Goal: Task Accomplishment & Management: Manage account settings

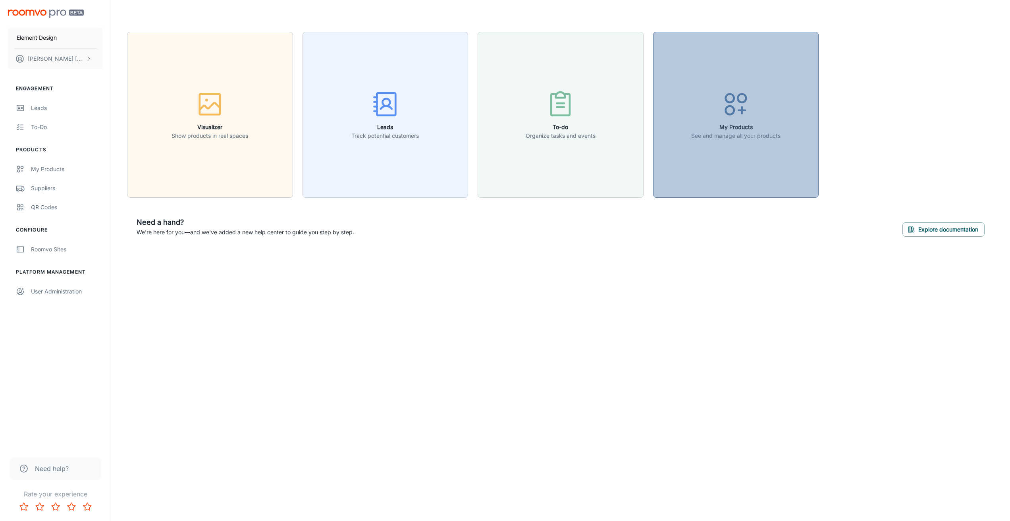
click at [733, 114] on circle "button" at bounding box center [730, 110] width 8 height 8
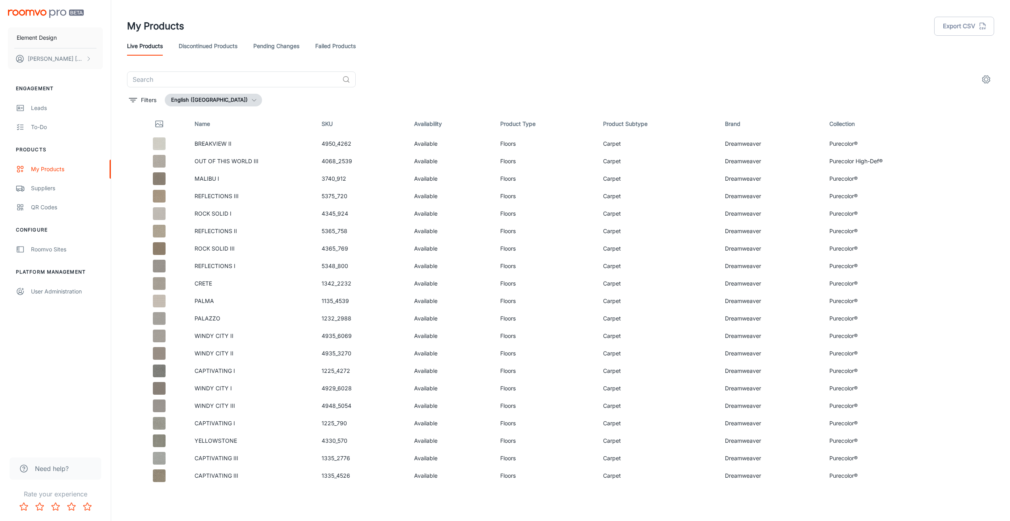
click at [193, 50] on link "Discontinued Products" at bounding box center [208, 46] width 59 height 19
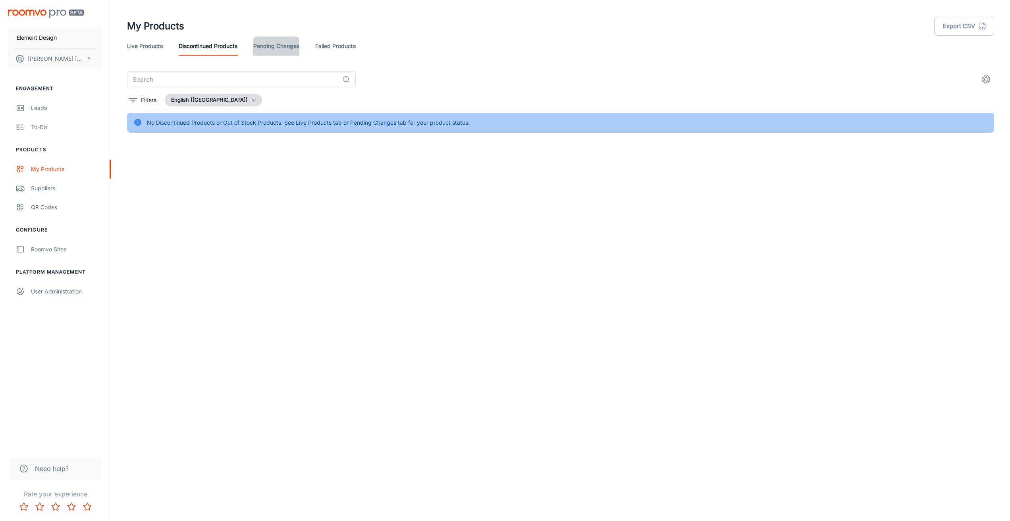
click at [275, 46] on link "Pending Changes" at bounding box center [276, 46] width 46 height 19
click at [339, 44] on link "Failed Products" at bounding box center [335, 46] width 40 height 19
click at [143, 46] on link "Live Products" at bounding box center [145, 46] width 36 height 19
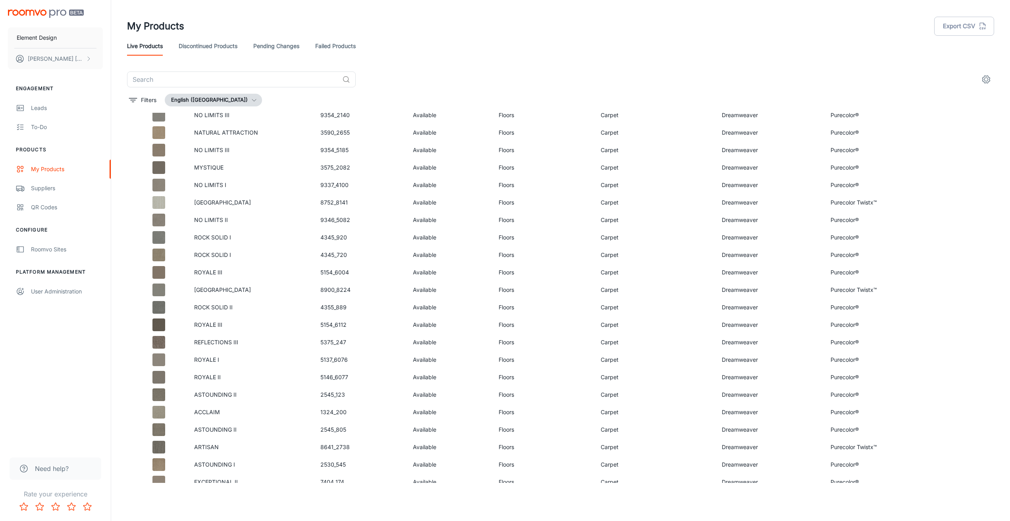
scroll to position [2585, 0]
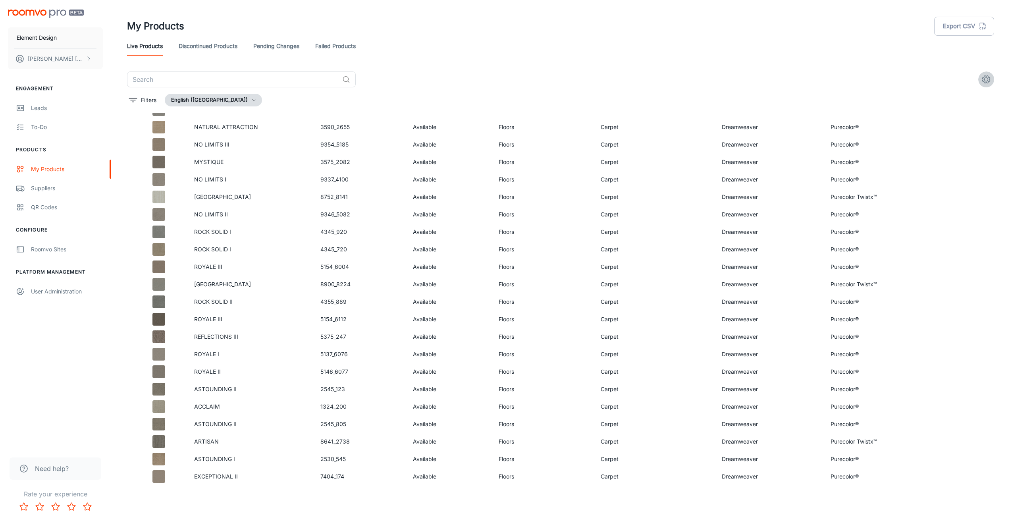
click at [983, 80] on icon "settings" at bounding box center [986, 80] width 10 height 10
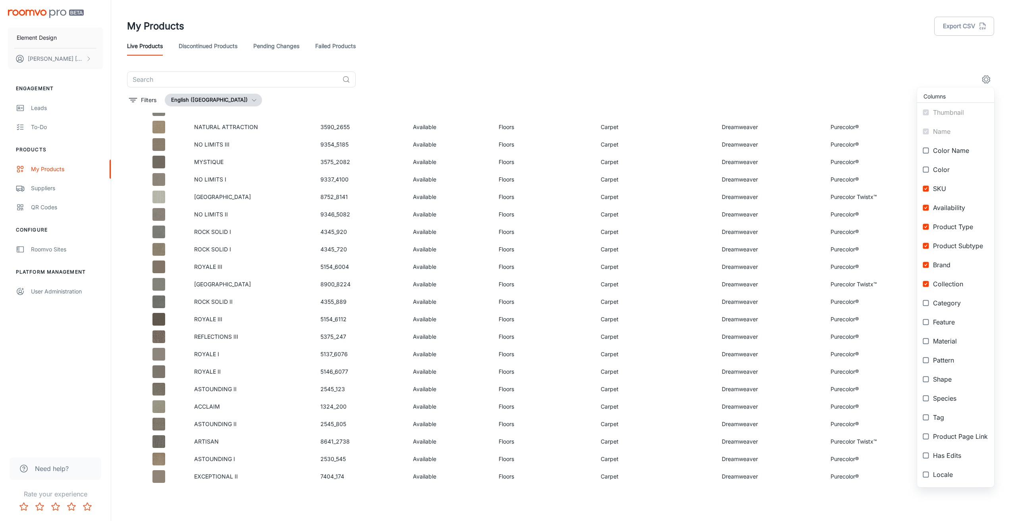
click at [640, 47] on div at bounding box center [505, 260] width 1010 height 521
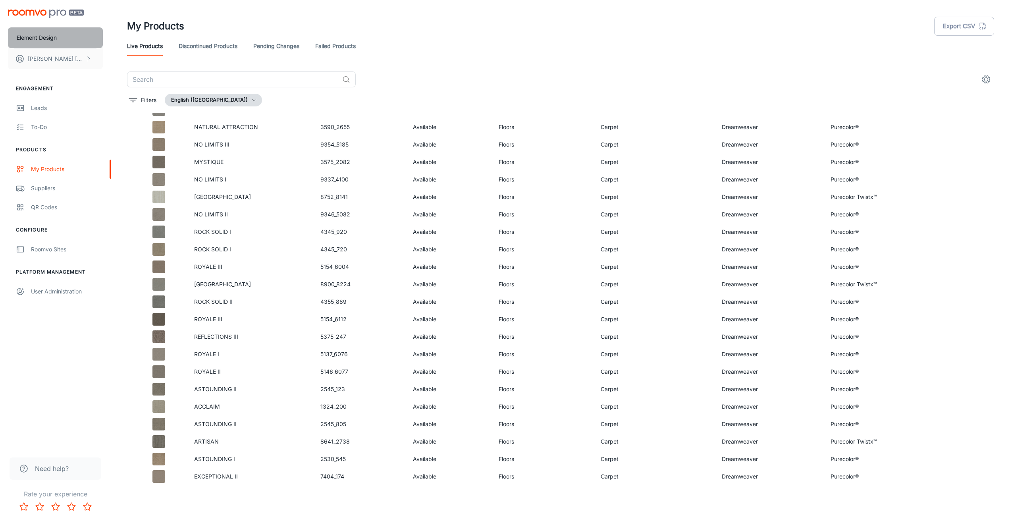
click at [39, 36] on p "Element Design" at bounding box center [37, 37] width 40 height 9
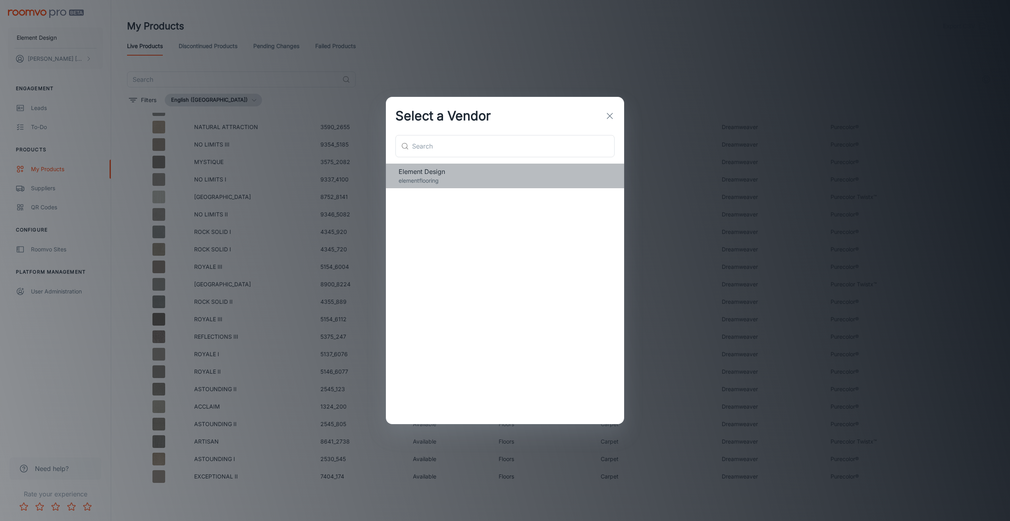
click at [415, 181] on p "elementflooring" at bounding box center [505, 180] width 213 height 9
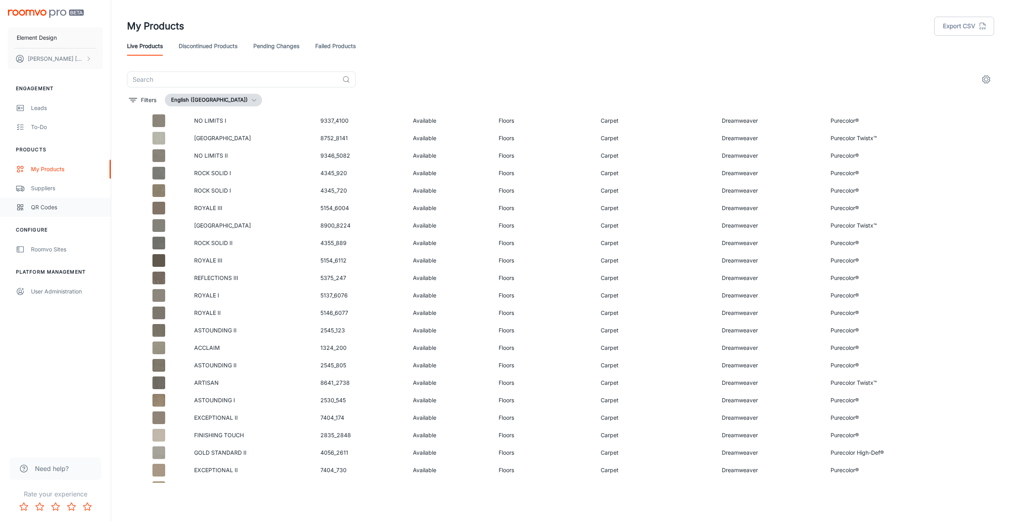
scroll to position [2644, 0]
click at [43, 189] on div "Suppliers" at bounding box center [67, 188] width 72 height 9
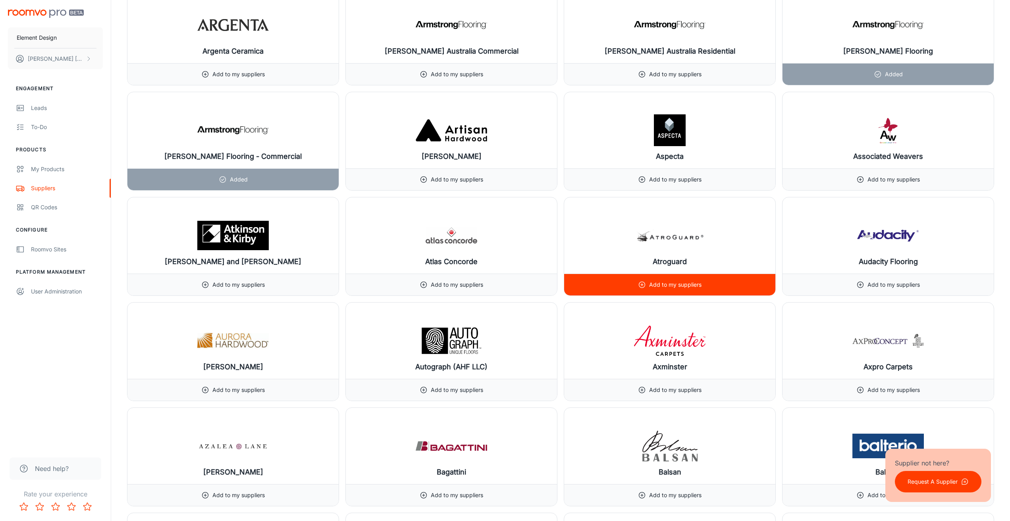
scroll to position [1087, 0]
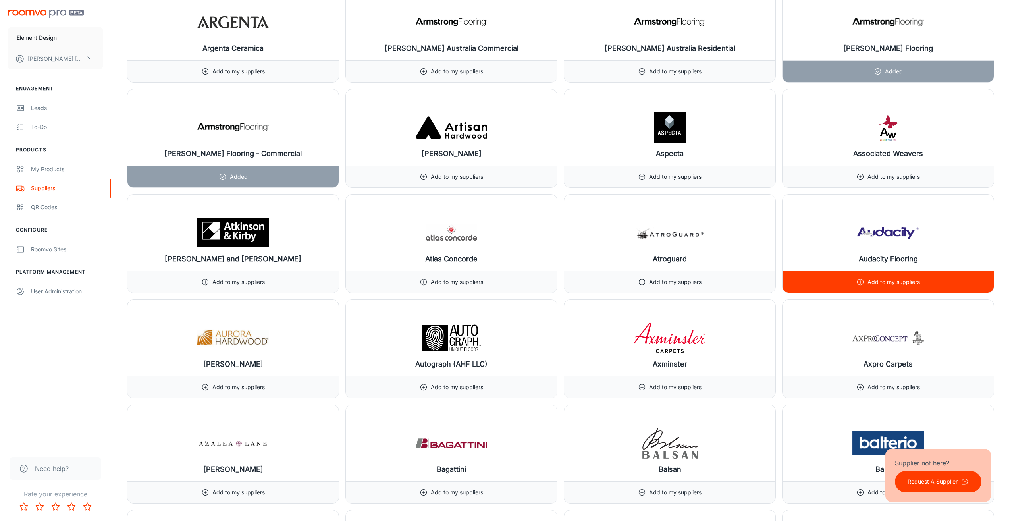
click at [896, 281] on p "Add to my suppliers" at bounding box center [893, 282] width 52 height 9
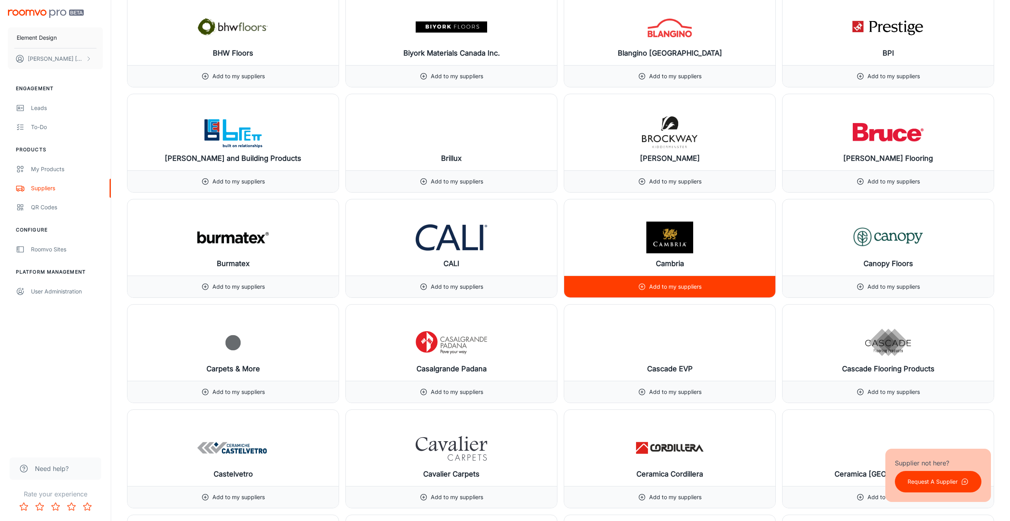
scroll to position [1829, 0]
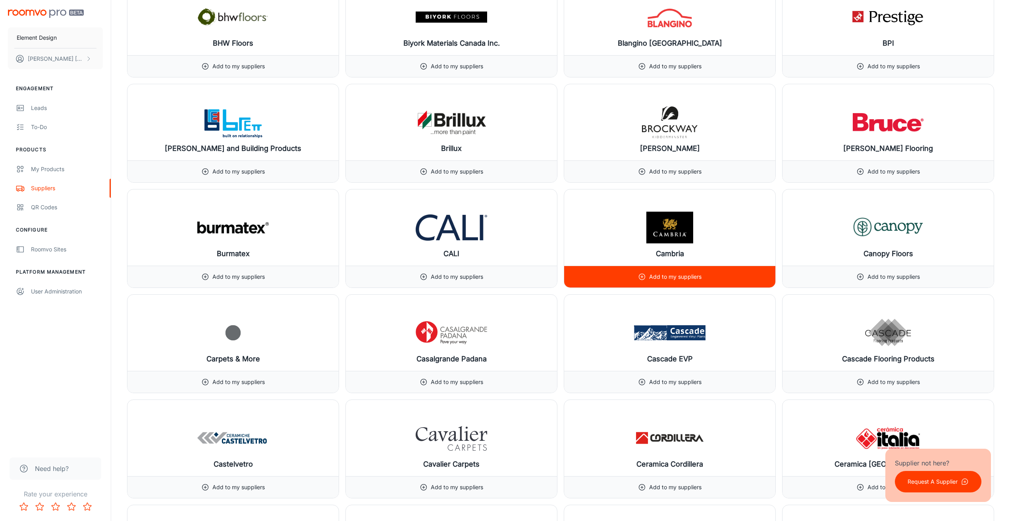
click at [676, 276] on p "Add to my suppliers" at bounding box center [675, 276] width 52 height 9
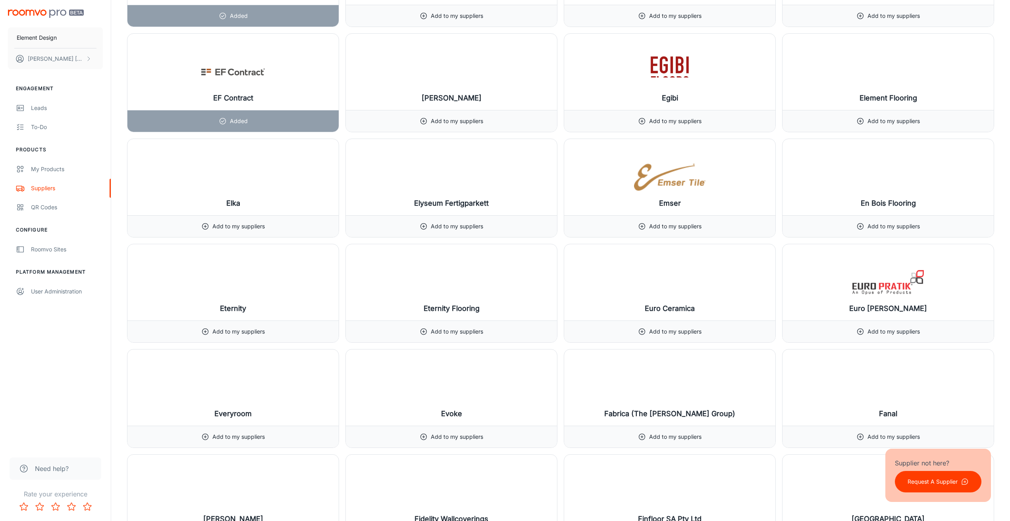
scroll to position [3460, 0]
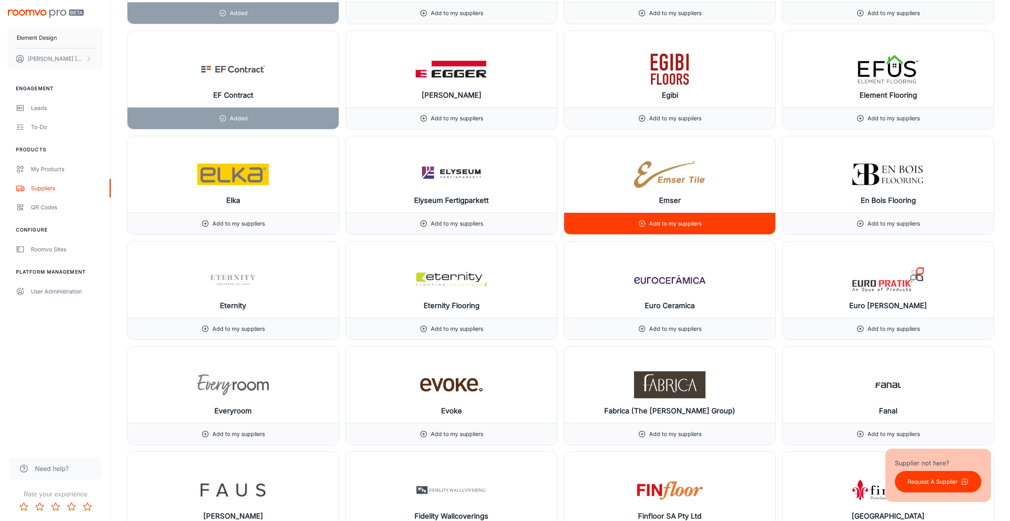
click at [684, 225] on p "Add to my suppliers" at bounding box center [675, 223] width 52 height 9
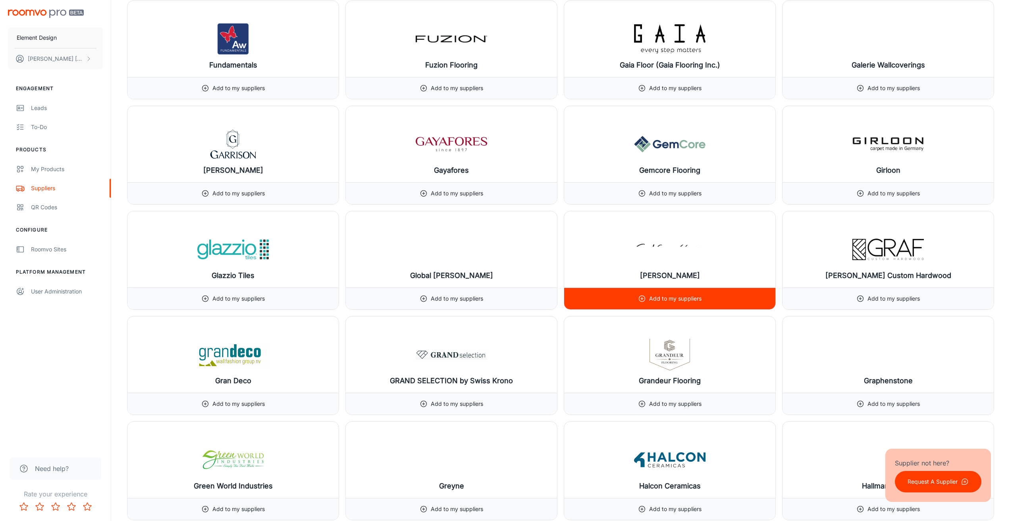
scroll to position [4240, 0]
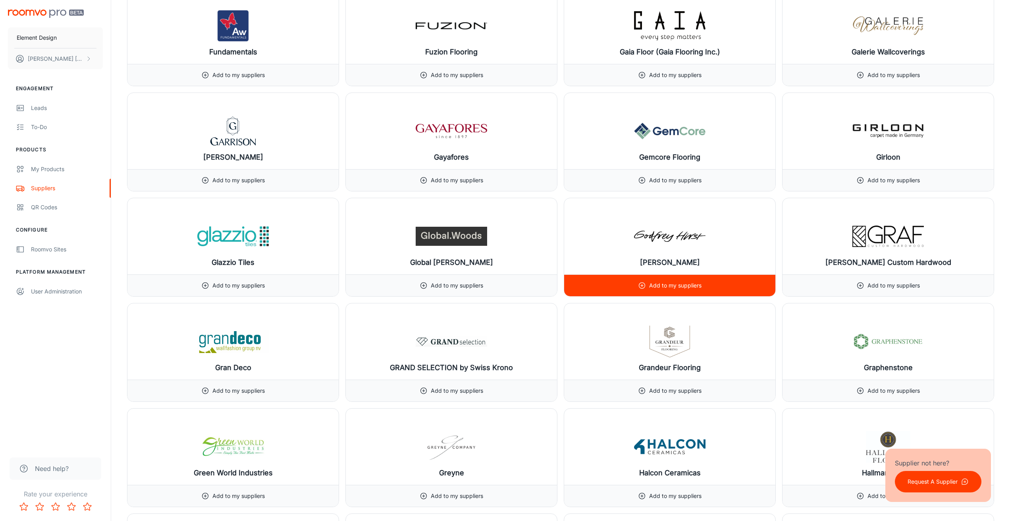
click at [671, 284] on p "Add to my suppliers" at bounding box center [675, 285] width 52 height 9
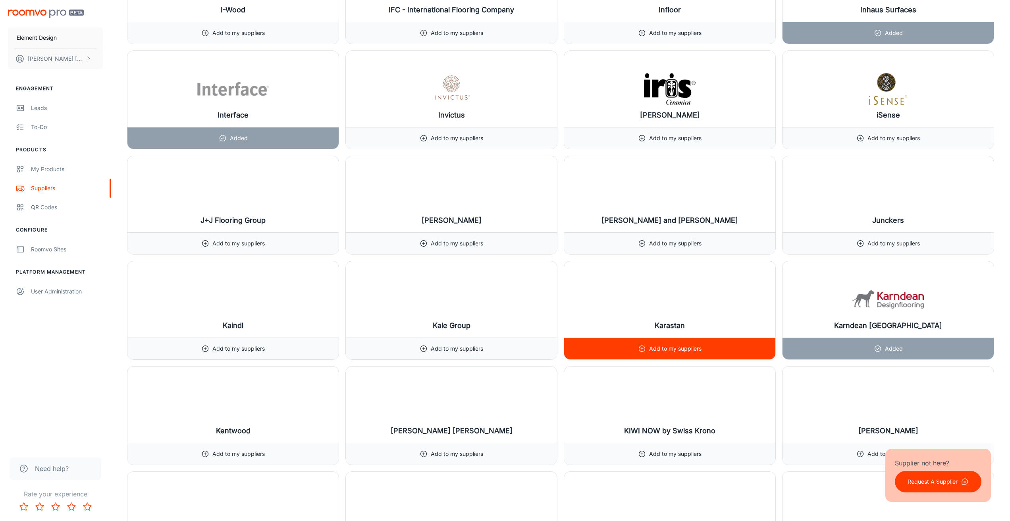
scroll to position [5128, 0]
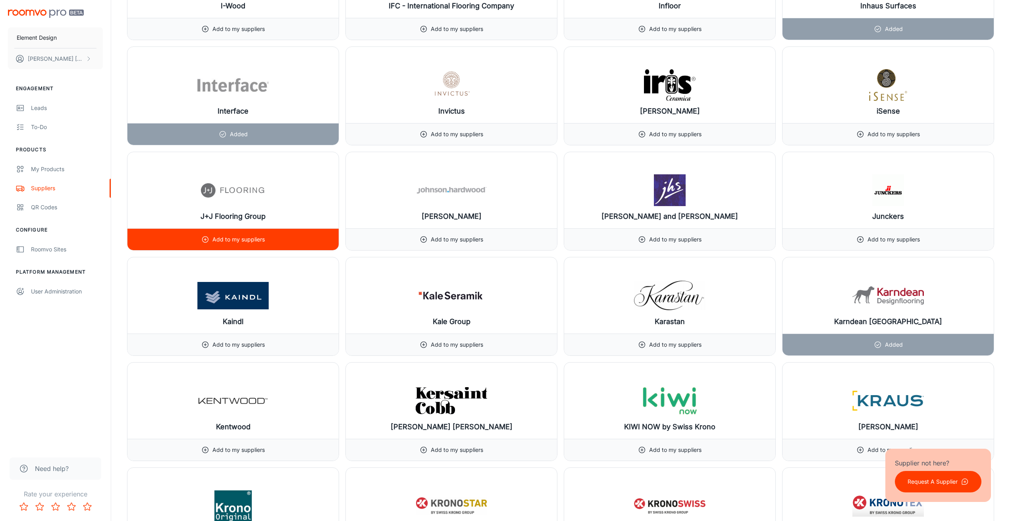
click at [243, 238] on p "Add to my suppliers" at bounding box center [238, 239] width 52 height 9
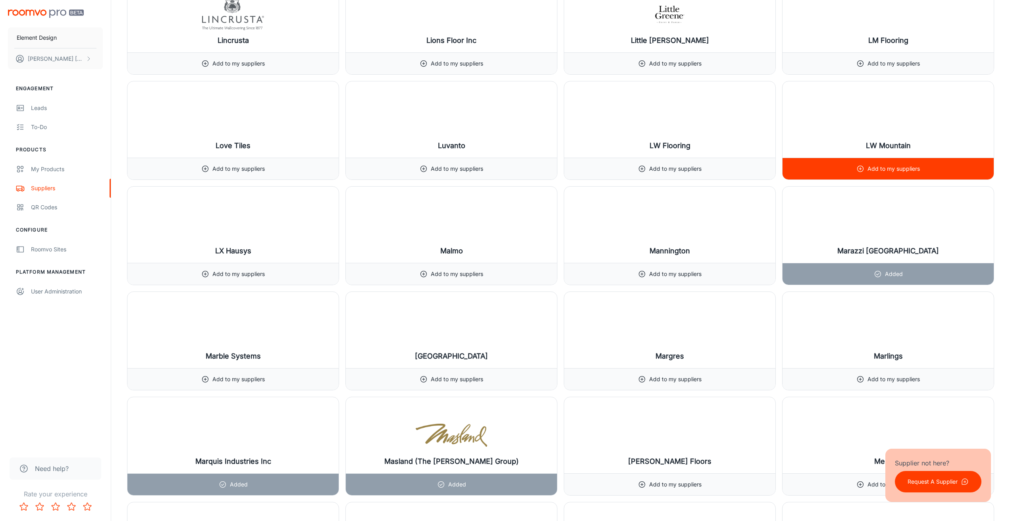
scroll to position [6151, 0]
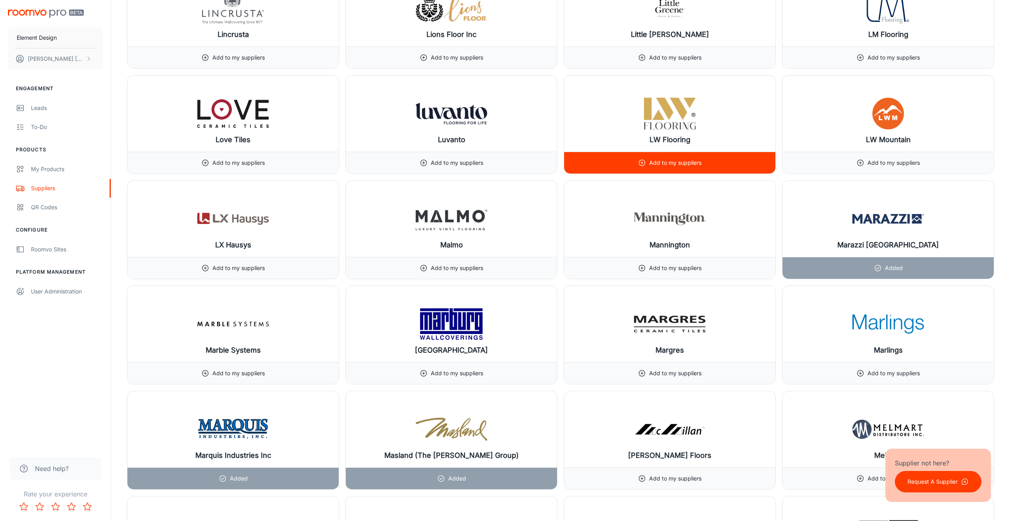
click at [666, 164] on p "Add to my suppliers" at bounding box center [675, 162] width 52 height 9
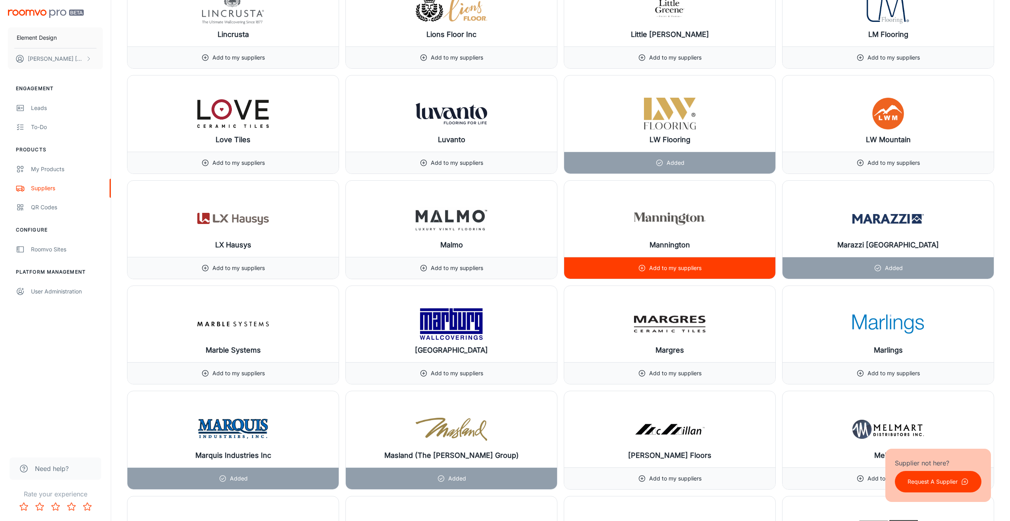
click at [661, 268] on p "Add to my suppliers" at bounding box center [675, 268] width 52 height 9
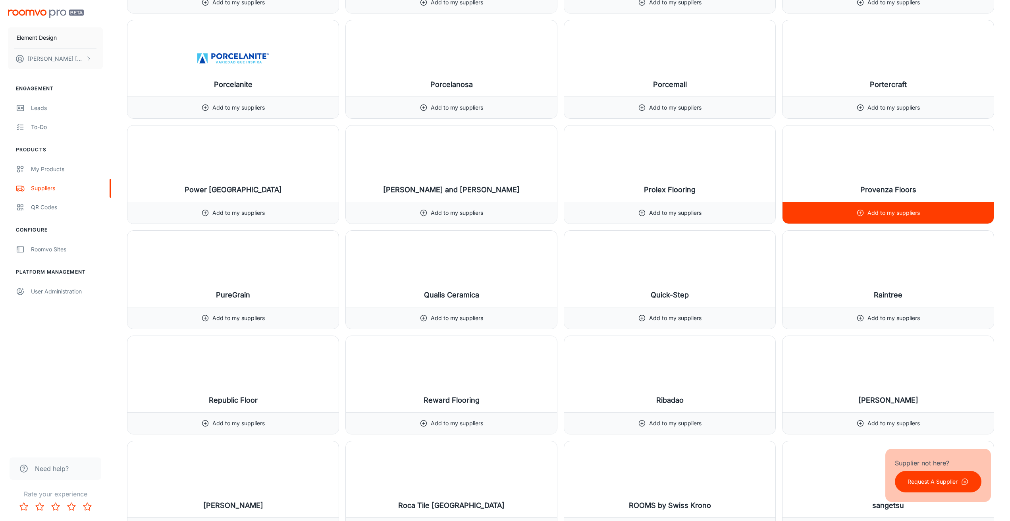
scroll to position [7786, 0]
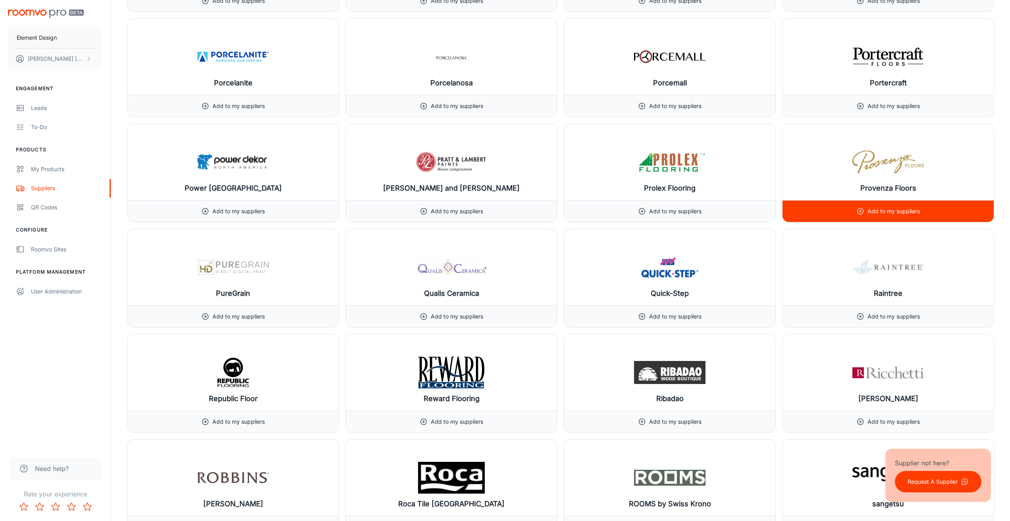
click at [888, 210] on p "Add to my suppliers" at bounding box center [893, 211] width 52 height 9
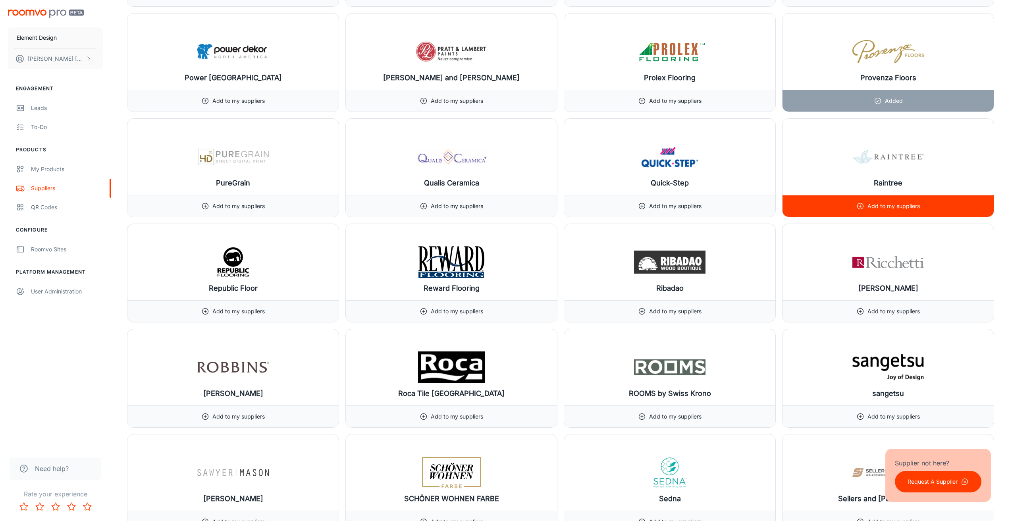
scroll to position [7899, 0]
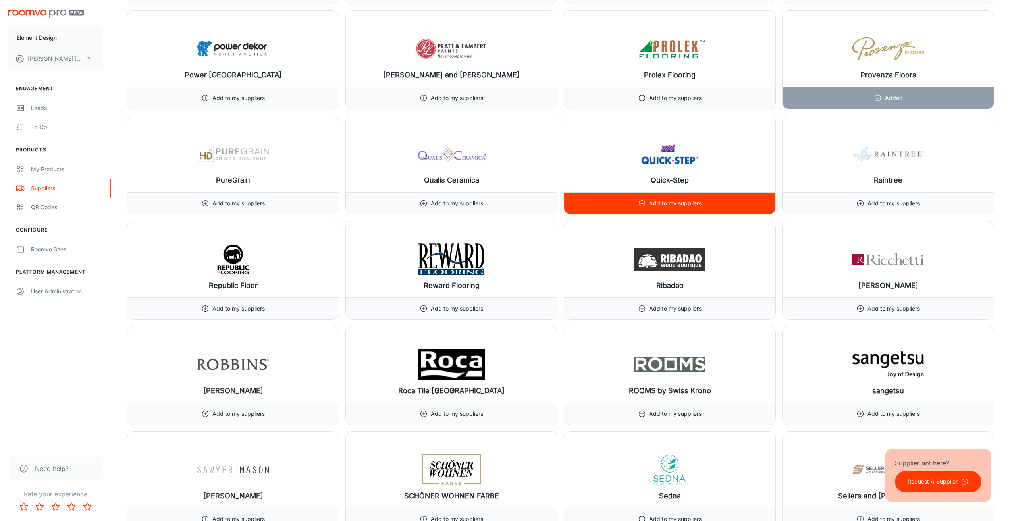
click at [693, 202] on p "Add to my suppliers" at bounding box center [675, 203] width 52 height 9
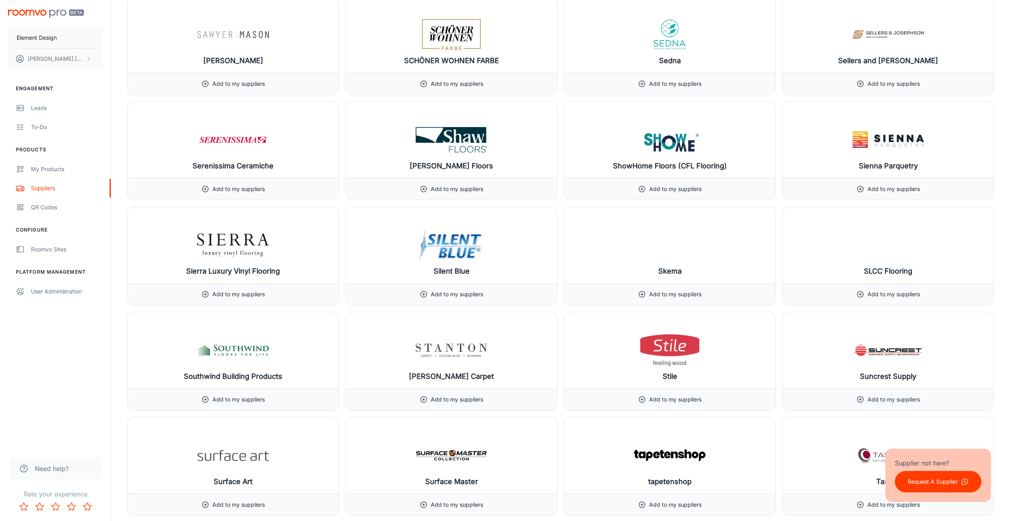
scroll to position [8339, 0]
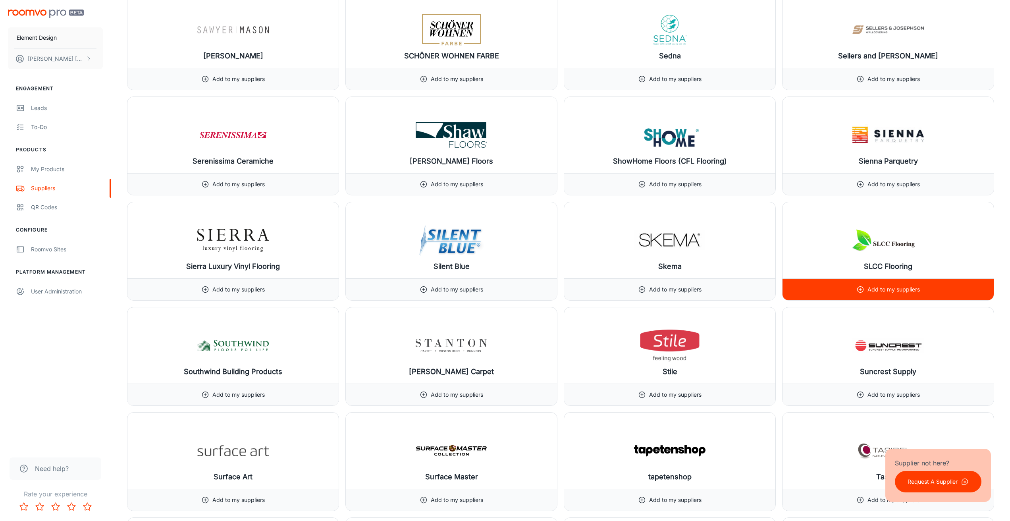
click at [894, 290] on p "Add to my suppliers" at bounding box center [893, 289] width 52 height 9
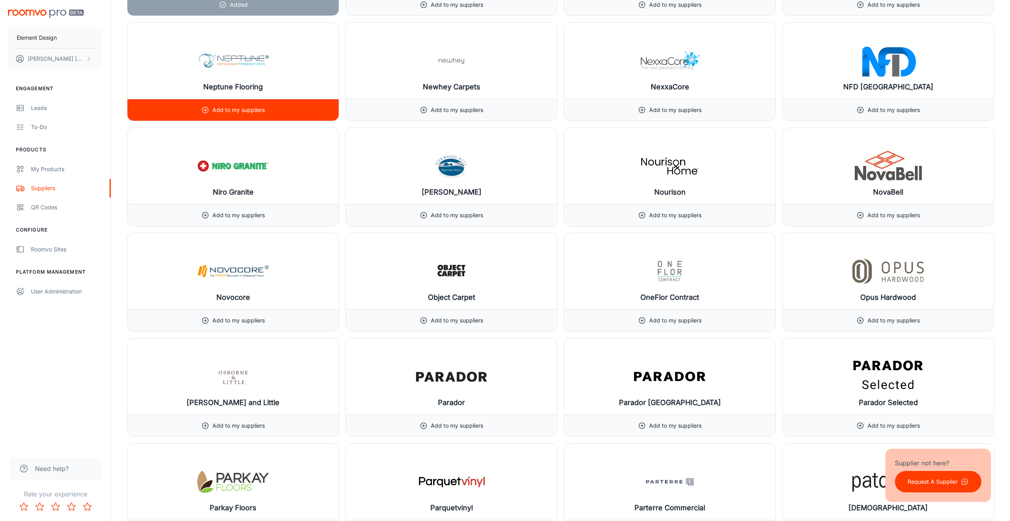
scroll to position [7027, 0]
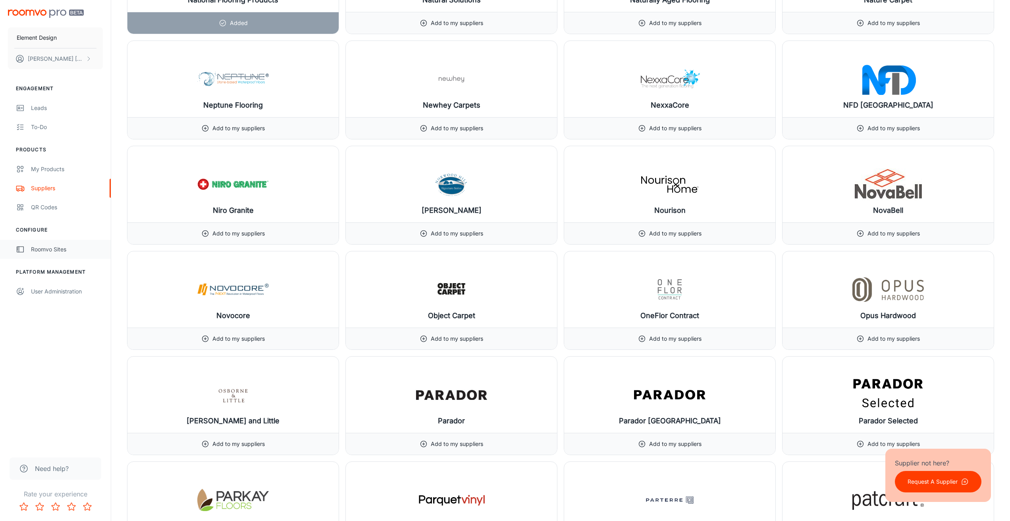
click at [46, 249] on div "Roomvo Sites" at bounding box center [67, 249] width 72 height 9
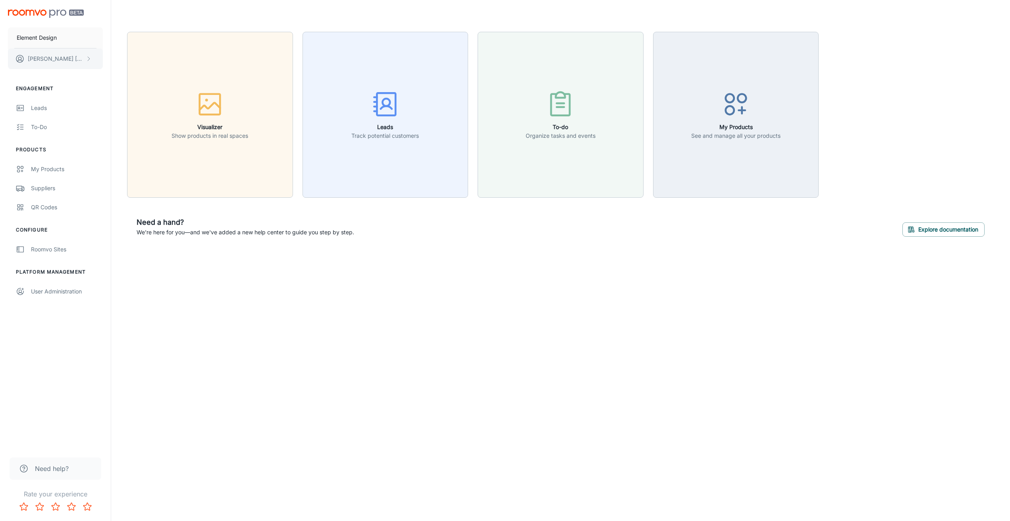
click at [46, 60] on p "[PERSON_NAME]" at bounding box center [56, 58] width 56 height 9
click at [46, 165] on div at bounding box center [505, 260] width 1010 height 521
click at [46, 168] on div "My Products" at bounding box center [67, 169] width 72 height 9
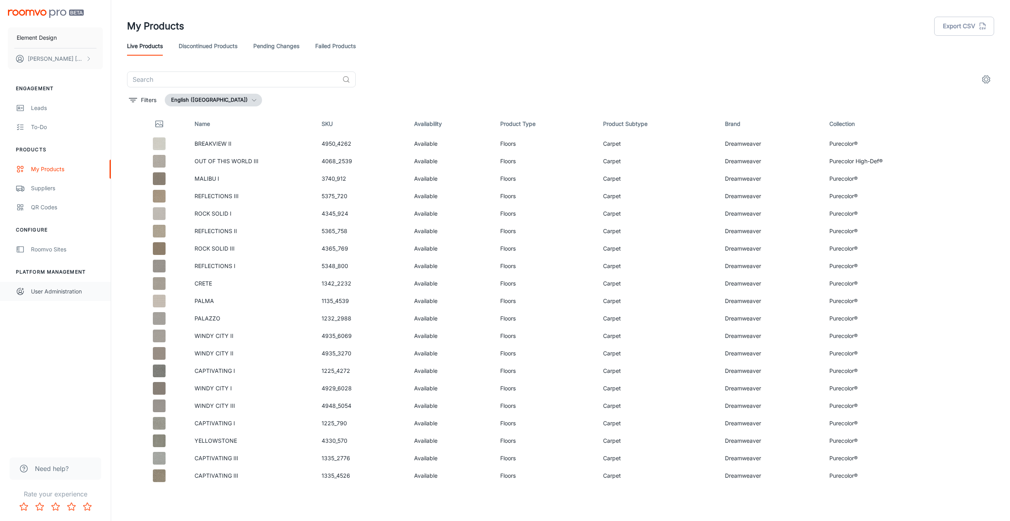
click at [48, 293] on div "User Administration" at bounding box center [67, 291] width 72 height 9
